Goal: Information Seeking & Learning: Learn about a topic

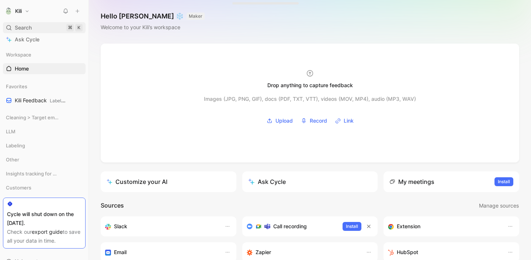
click at [32, 28] on div "Search ⌘ K" at bounding box center [44, 27] width 83 height 11
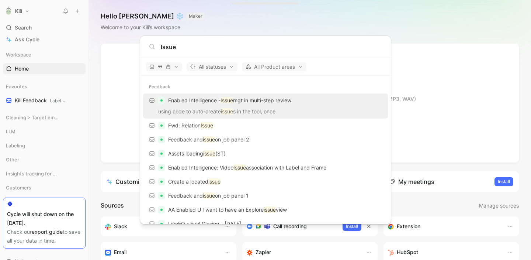
type input "Issue"
click at [210, 101] on p "Enabled Intelligence - Issue mgt in multi-step review" at bounding box center [229, 100] width 123 height 9
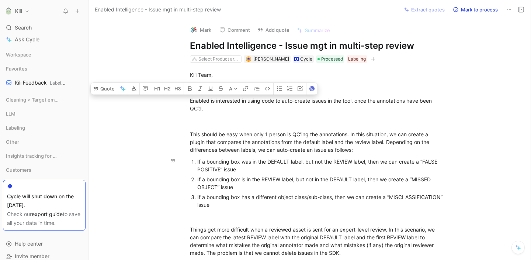
drag, startPoint x: 187, startPoint y: 101, endPoint x: 281, endPoint y: 208, distance: 142.9
click at [281, 208] on div "Kili Team, Enabled is interested in using code to auto-create issues in the too…" at bounding box center [317, 211] width 426 height 297
click at [294, 204] on div "If a bounding box has a different object class/sub-class, then we can create a …" at bounding box center [321, 200] width 248 height 15
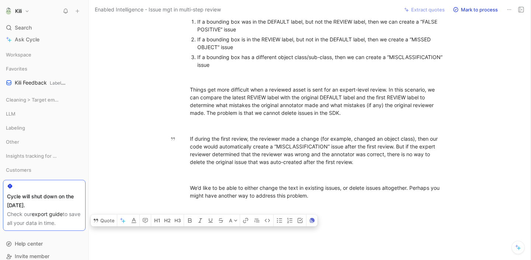
scroll to position [178, 0]
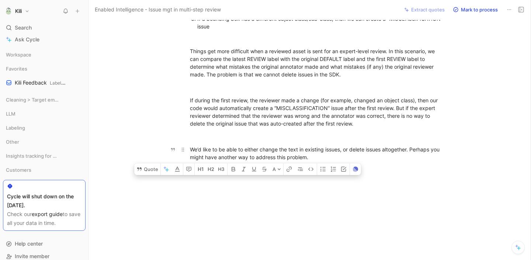
drag, startPoint x: 187, startPoint y: 72, endPoint x: 310, endPoint y: 157, distance: 149.2
click at [310, 157] on div "Kili Team, Enabled is interested in using code to auto-create issues in the too…" at bounding box center [317, 33] width 426 height 297
copy div "Loremip do sitametcon ad elits doei te inci-utlabo etdolo ma ali enim, admi ven…"
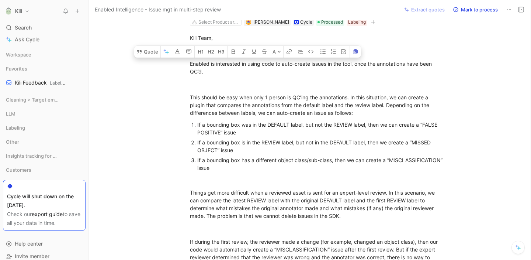
scroll to position [0, 0]
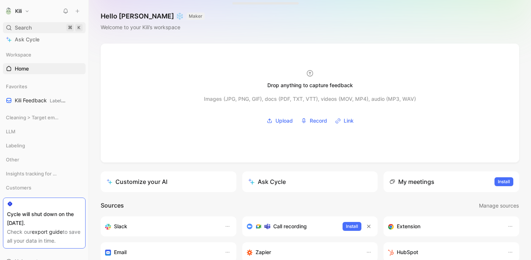
click at [42, 28] on div "Search ⌘ K" at bounding box center [44, 27] width 83 height 11
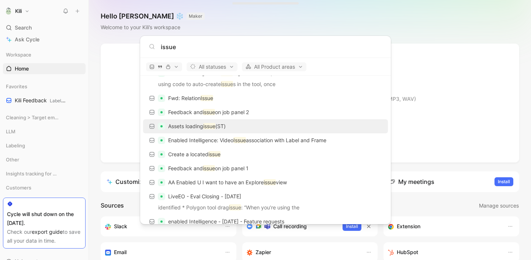
scroll to position [28, 0]
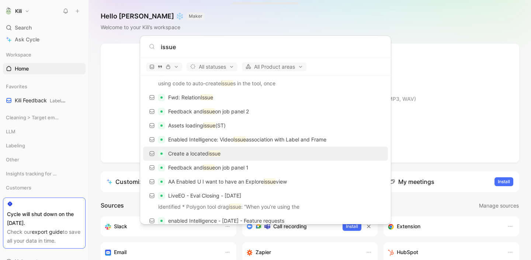
type input "issue"
click at [206, 153] on p "Create a located issue" at bounding box center [194, 153] width 52 height 9
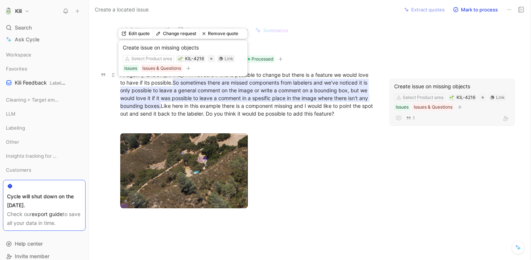
click at [251, 98] on mark "So sometimes there are missed components from labelers and we've noticed it is …" at bounding box center [244, 94] width 249 height 31
click at [318, 94] on mark "So sometimes there are missed components from labelers and we've noticed it is …" at bounding box center [244, 94] width 249 height 31
copy div "Hi again [PERSON_NAME]! I'm not sure if this is possible to change but there is…"
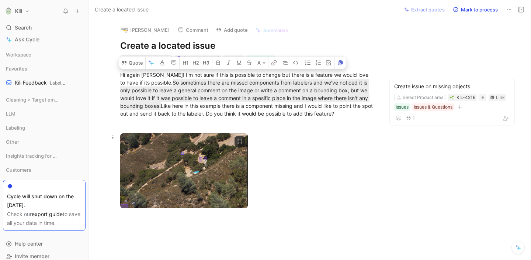
click at [319, 176] on div at bounding box center [247, 171] width 255 height 77
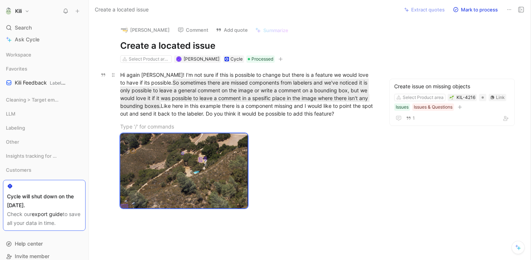
click at [283, 110] on div "Hi again [PERSON_NAME]! I'm not sure if this is possible to change but there is…" at bounding box center [247, 94] width 255 height 46
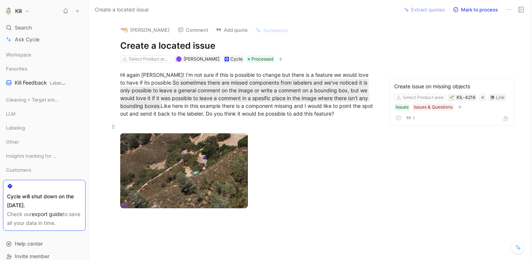
click at [296, 122] on p at bounding box center [247, 126] width 283 height 12
click at [271, 110] on div "Hi again [PERSON_NAME]! I'm not sure if this is possible to change but there is…" at bounding box center [247, 94] width 255 height 46
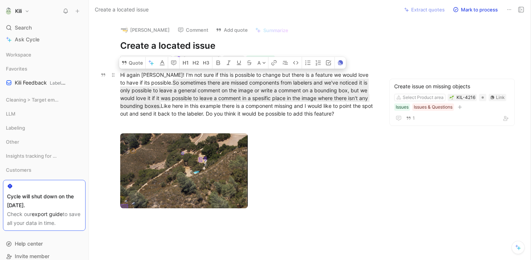
copy div "Hi again [PERSON_NAME]! I'm not sure if this is possible to change but there is…"
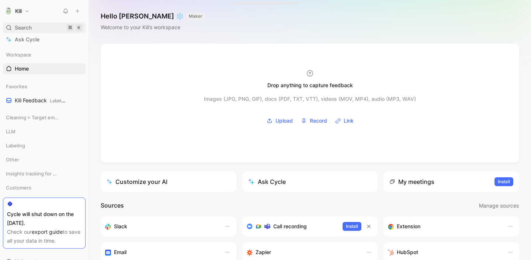
click at [61, 27] on div "Search ⌘ K" at bounding box center [44, 27] width 83 height 11
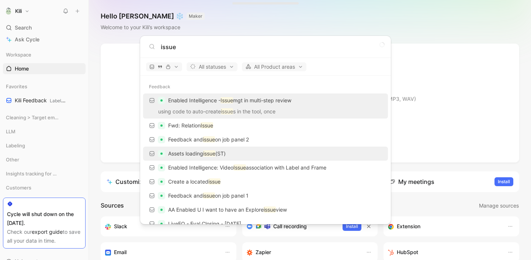
scroll to position [35, 0]
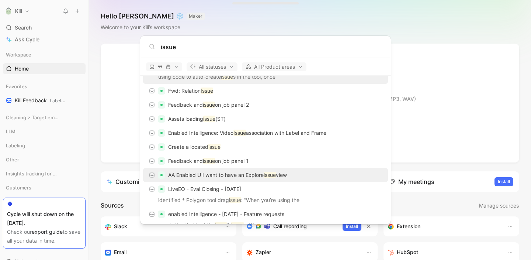
type input "issue"
click at [233, 176] on p "AA Enabled U I want to have an Explore issue view" at bounding box center [227, 174] width 119 height 9
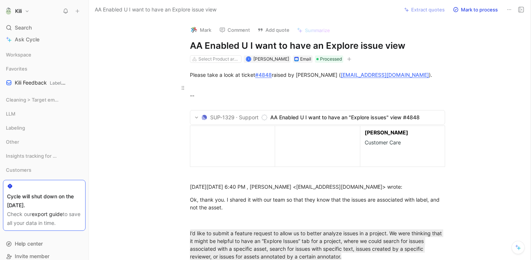
click at [364, 95] on div "--" at bounding box center [317, 95] width 255 height 23
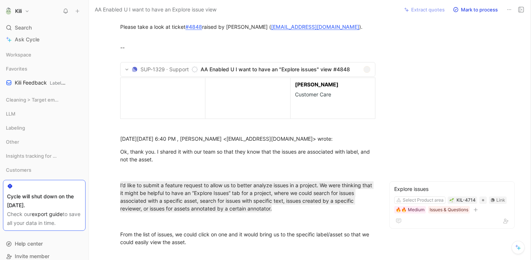
scroll to position [52, 0]
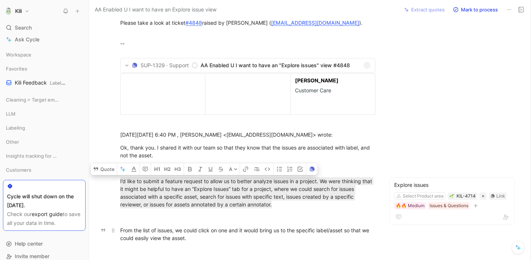
drag, startPoint x: 118, startPoint y: 180, endPoint x: 272, endPoint y: 236, distance: 163.6
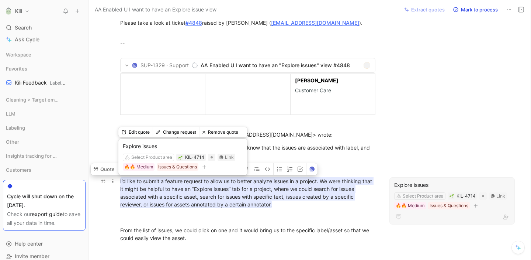
copy div "I’d like to submit a feature request to allow us to better analyze issues in a …"
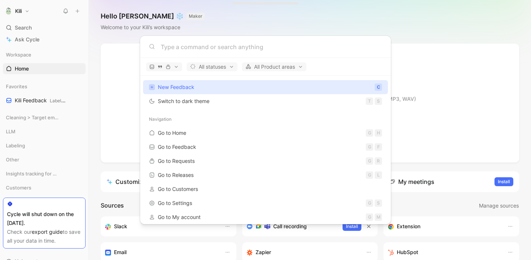
click at [22, 25] on body "Kili Search ⌘ K Ask Cycle Workspace Home G then H Favorites Kili Feedback Label…" at bounding box center [265, 130] width 531 height 260
click at [314, 120] on span "Record" at bounding box center [318, 120] width 17 height 9
click at [312, 150] on div at bounding box center [310, 103] width 419 height 119
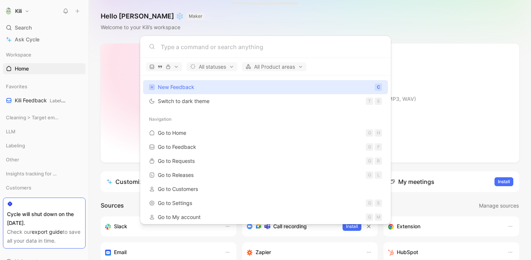
click at [24, 25] on span "Search" at bounding box center [23, 27] width 17 height 9
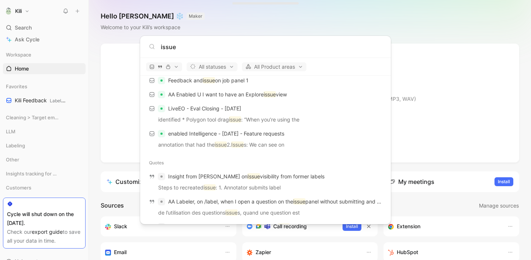
scroll to position [118, 0]
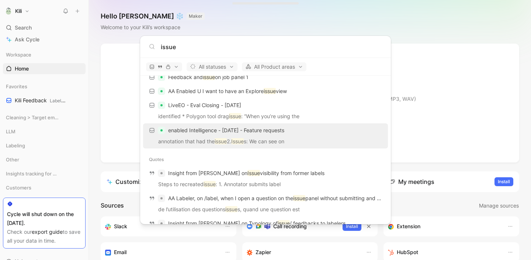
type input "issue"
click at [276, 137] on p "annotation that had the issue 2. Issue s: We can see on" at bounding box center [265, 142] width 240 height 11
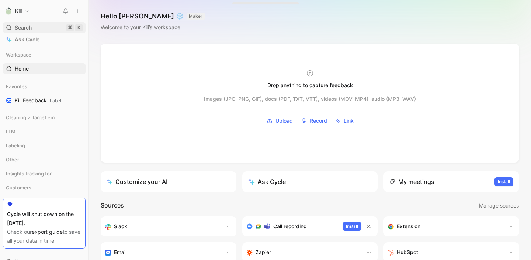
click at [27, 28] on span "Search" at bounding box center [23, 27] width 17 height 9
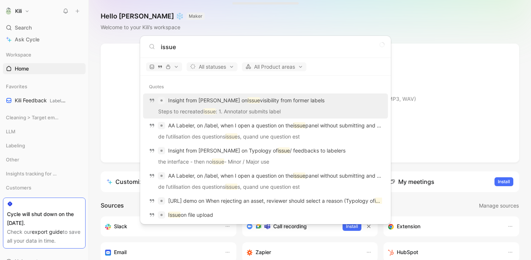
type input "issue"
click at [226, 109] on p "Steps to recreated issue : 1. Annotator submits label" at bounding box center [265, 112] width 240 height 11
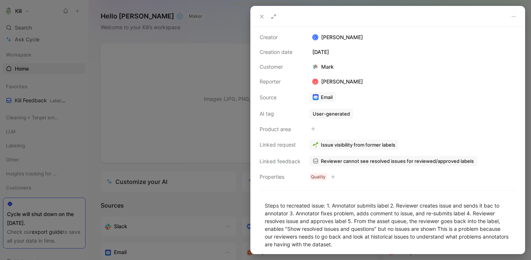
scroll to position [50, 0]
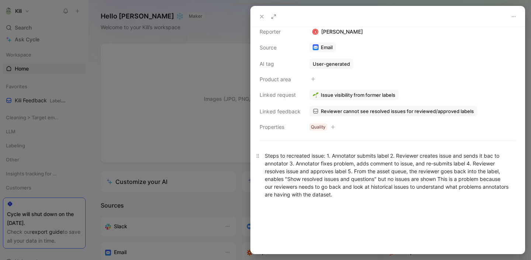
click at [336, 163] on div "Steps to recreated issue: 1. Annotator submits label 2. Reviewer creates issue …" at bounding box center [388, 175] width 246 height 46
click at [411, 211] on div at bounding box center [388, 229] width 274 height 47
click at [243, 165] on div at bounding box center [265, 130] width 531 height 260
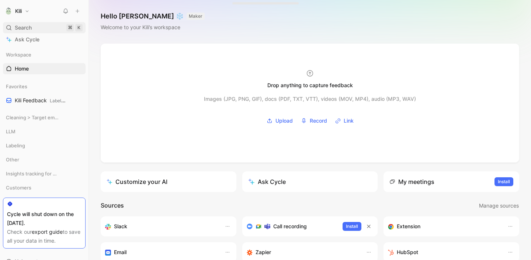
click at [30, 26] on span "Search" at bounding box center [23, 27] width 17 height 9
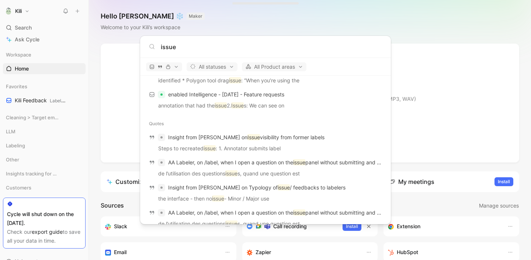
scroll to position [162, 0]
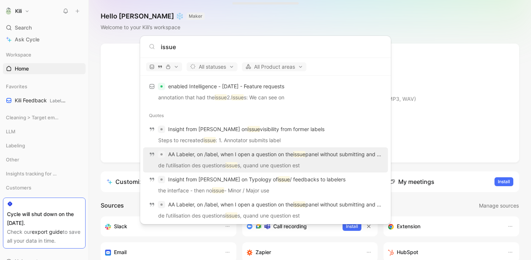
type input "issue"
click at [204, 160] on div "AA Labeler, on /label, when I open a question on the issue panel without submit…" at bounding box center [265, 154] width 240 height 13
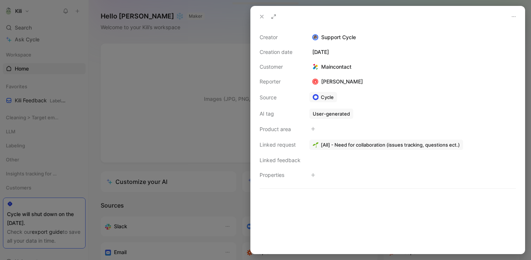
click at [259, 14] on icon at bounding box center [262, 17] width 6 height 6
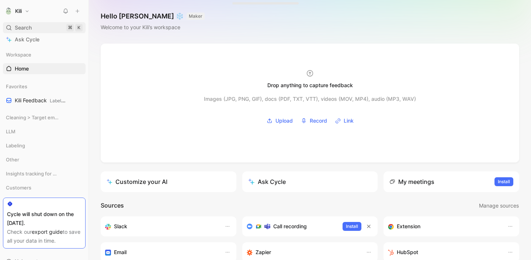
click at [36, 26] on div "Search ⌘ K" at bounding box center [44, 27] width 83 height 11
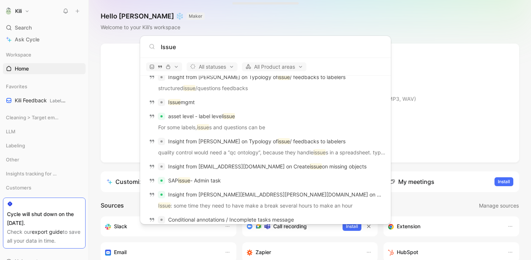
scroll to position [384, 0]
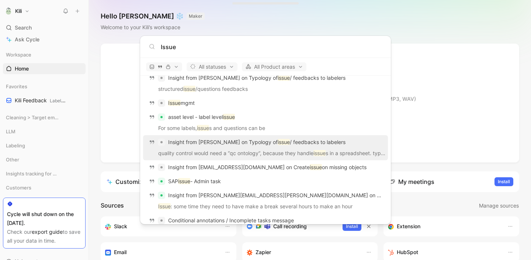
type input "Issue"
click at [276, 156] on p "quality control would need a “qc ontology”, because they handle issue s in a sp…" at bounding box center [265, 154] width 240 height 11
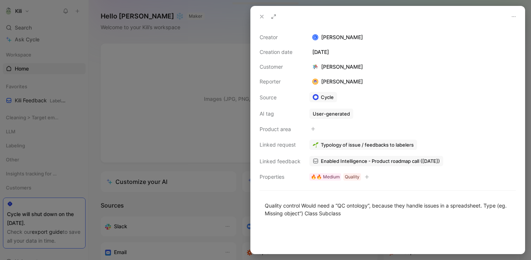
click at [263, 16] on icon at bounding box center [262, 17] width 6 height 6
click at [261, 16] on icon at bounding box center [262, 17] width 6 height 6
